Goal: Check status

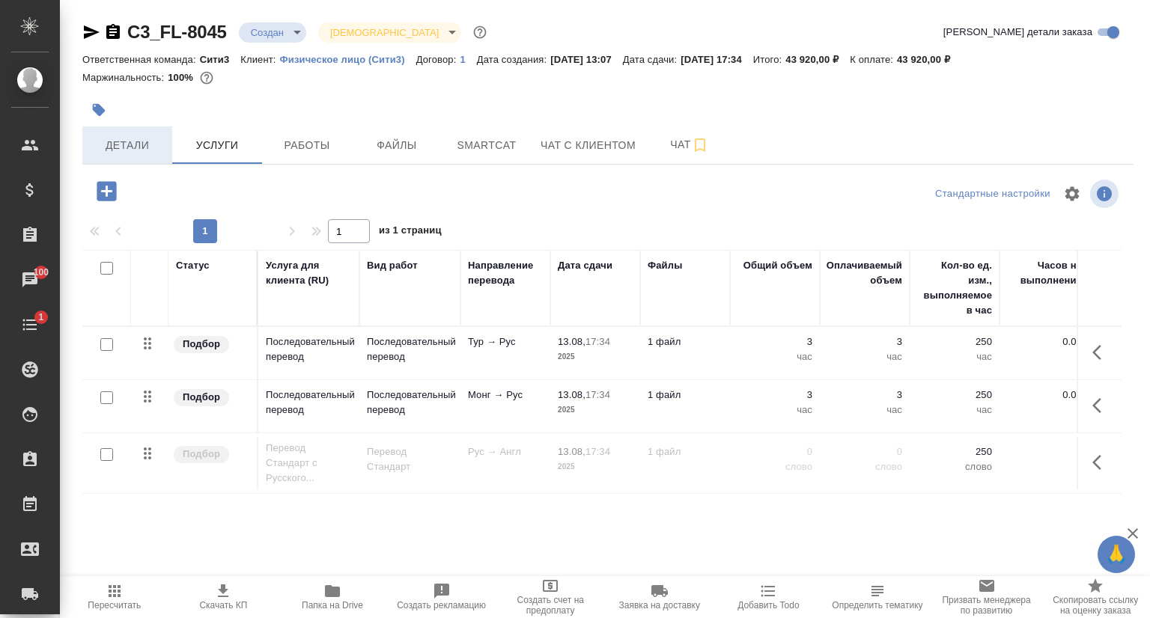
click at [123, 150] on span "Детали" at bounding box center [127, 145] width 72 height 19
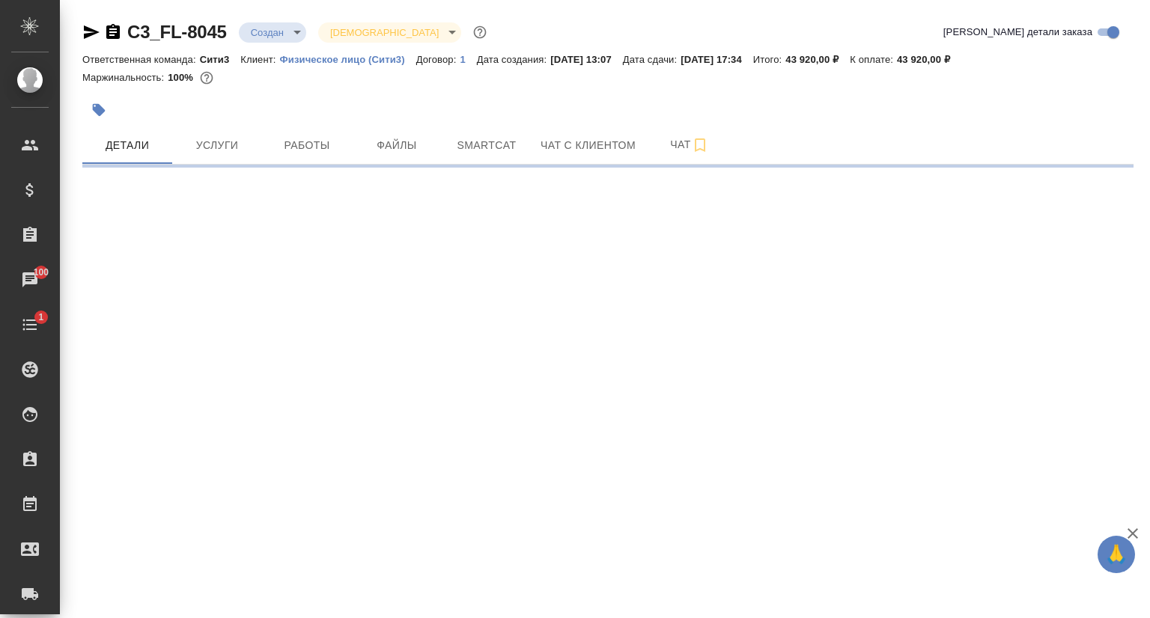
select select "RU"
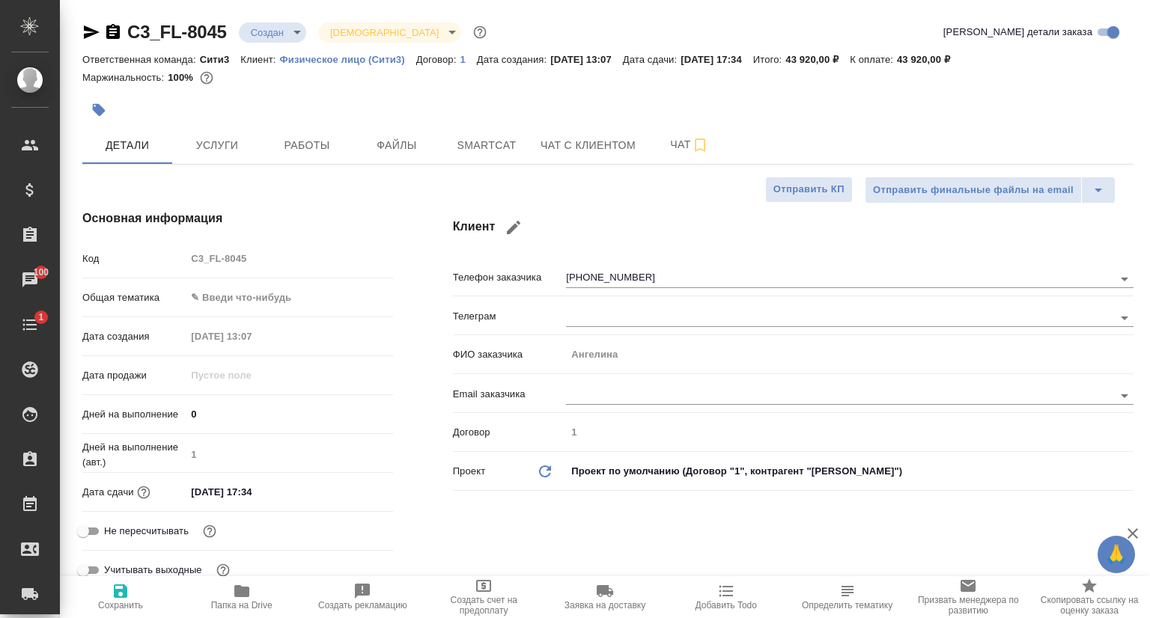
type textarea "x"
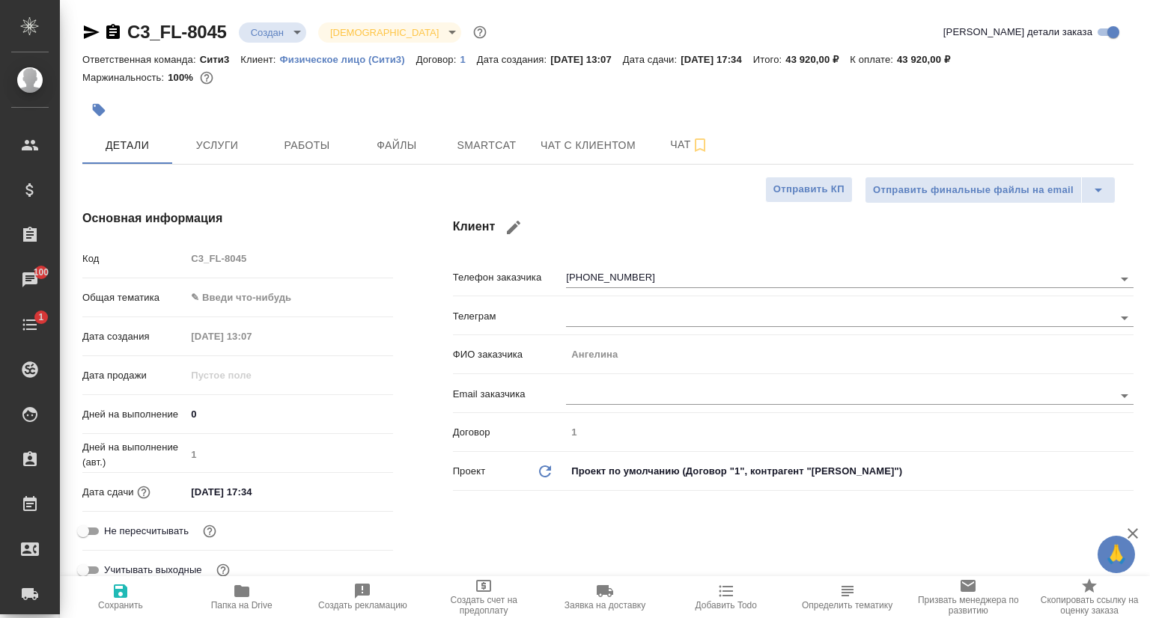
type textarea "x"
type input "[PERSON_NAME]"
